Goal: Task Accomplishment & Management: Manage account settings

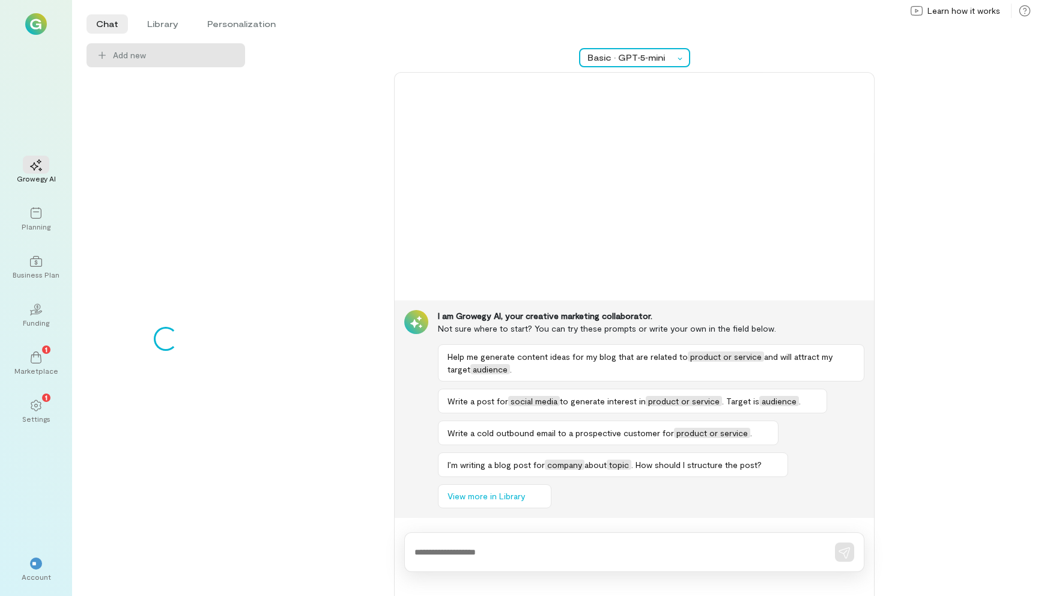
click at [636, 57] on div "Basic · GPT‑5‑mini" at bounding box center [630, 58] width 86 height 12
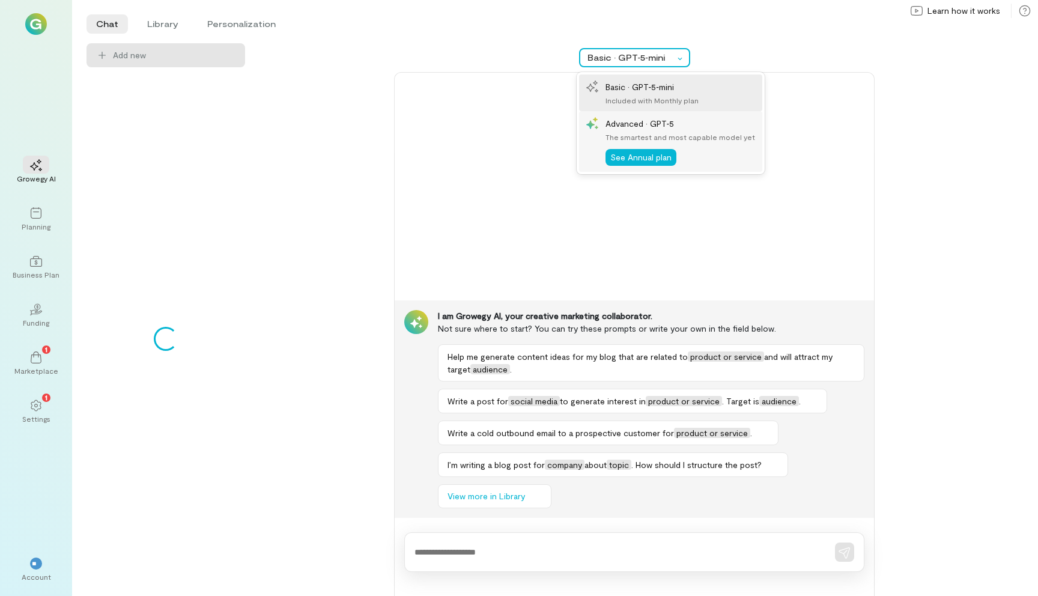
click at [630, 135] on div "The smartest and most capable model yet" at bounding box center [680, 137] width 150 height 10
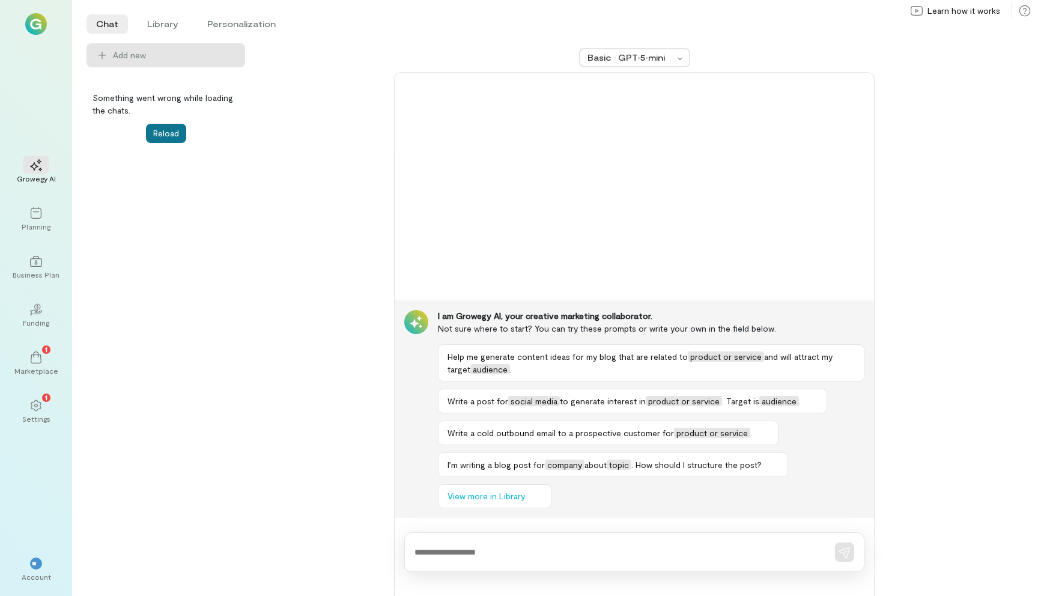
click at [176, 138] on button "Reload" at bounding box center [166, 133] width 40 height 19
